Goal: Navigation & Orientation: Find specific page/section

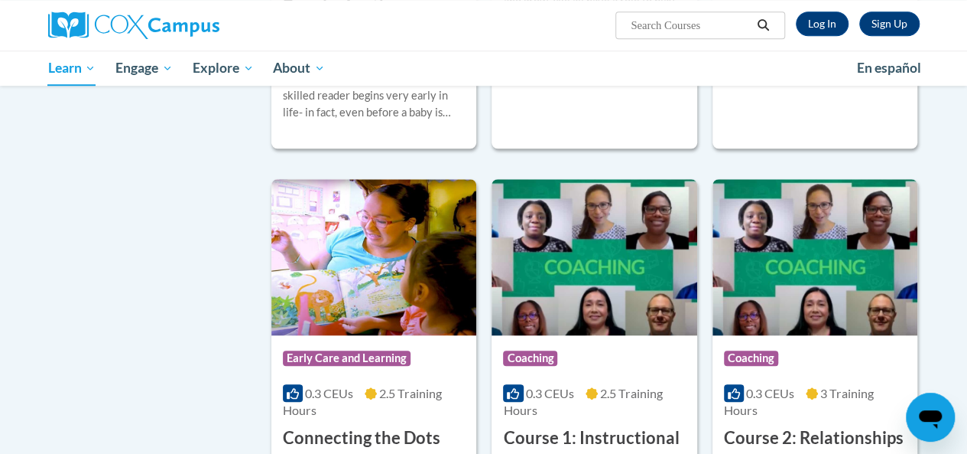
scroll to position [595, 0]
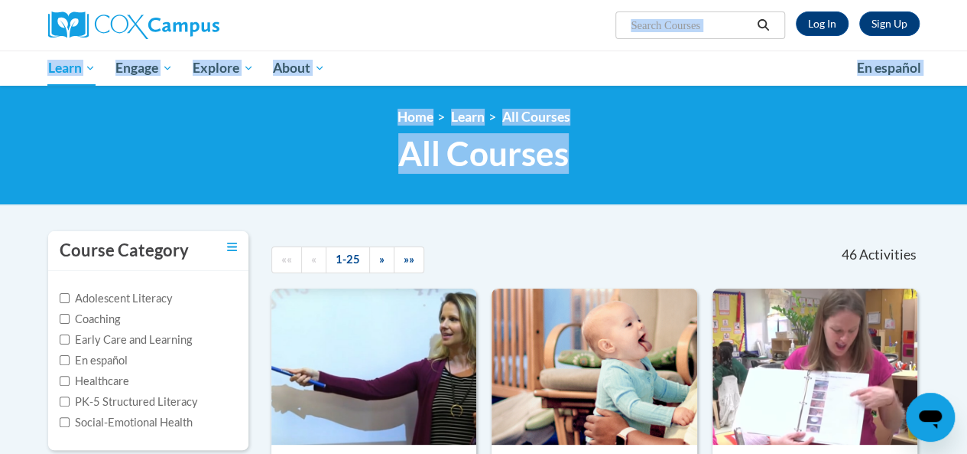
drag, startPoint x: 665, startPoint y: 125, endPoint x: 411, endPoint y: -19, distance: 292.8
click at [411, 0] on html "Sign Up Log In Search Search... Toggle navigation My Learning My Learning My Co…" at bounding box center [483, 227] width 967 height 454
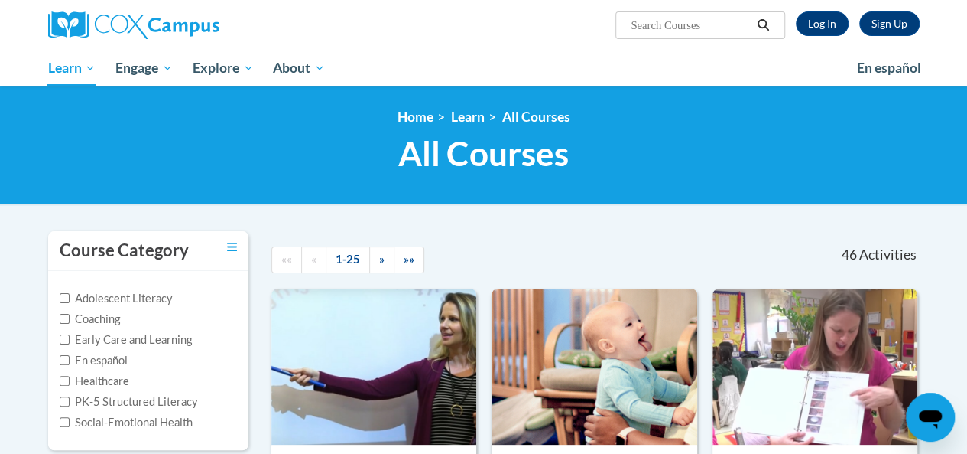
click at [437, 2] on div "Sign Up Log In Search Search..." at bounding box center [633, 19] width 597 height 39
